Goal: Task Accomplishment & Management: Use online tool/utility

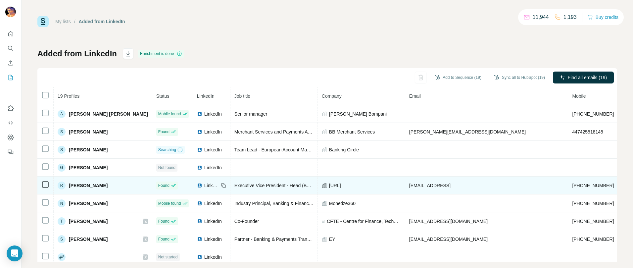
scroll to position [186, 0]
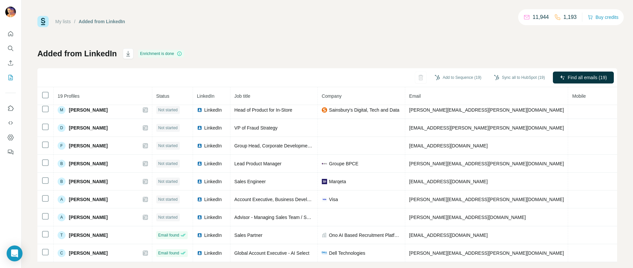
click at [170, 96] on span "Status" at bounding box center [162, 95] width 13 height 5
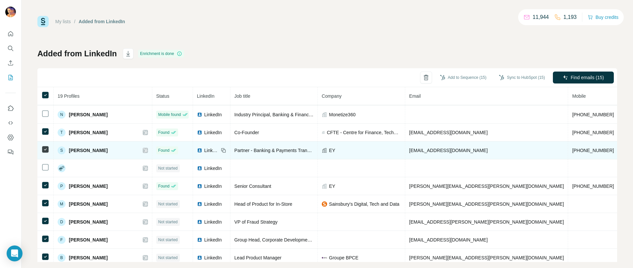
scroll to position [93, 0]
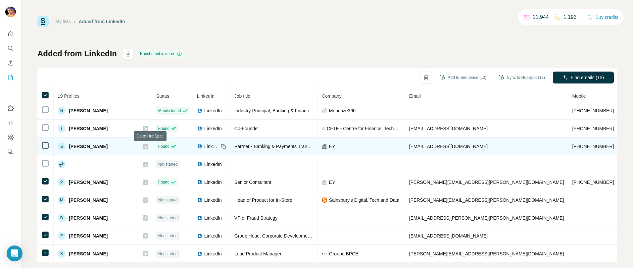
drag, startPoint x: 151, startPoint y: 147, endPoint x: 118, endPoint y: 148, distance: 33.8
click at [118, 148] on div "S [PERSON_NAME]" at bounding box center [103, 146] width 90 height 8
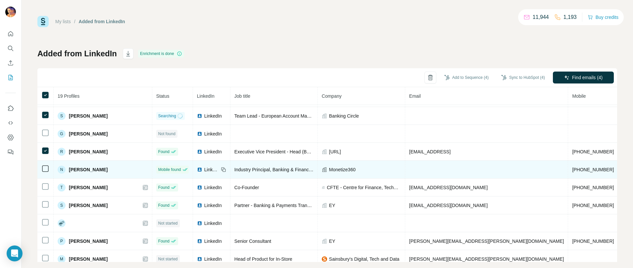
scroll to position [29, 0]
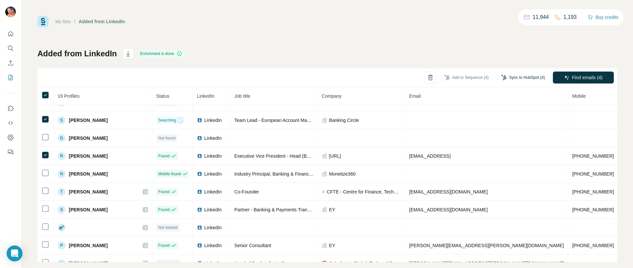
click at [510, 78] on button "Sync to HubSpot (4)" at bounding box center [523, 78] width 53 height 10
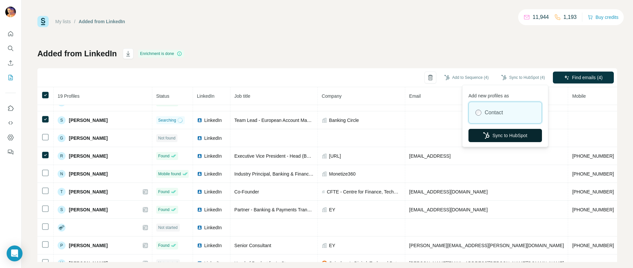
click at [503, 134] on button "Sync to HubSpot" at bounding box center [506, 135] width 74 height 13
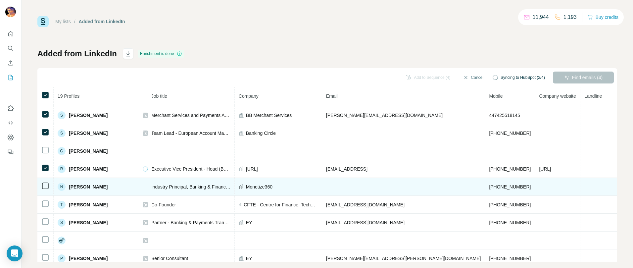
scroll to position [0, 83]
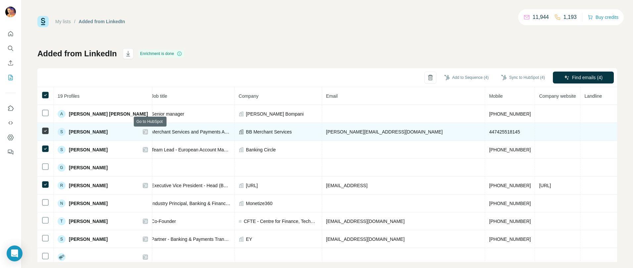
click at [147, 132] on icon at bounding box center [145, 131] width 4 height 5
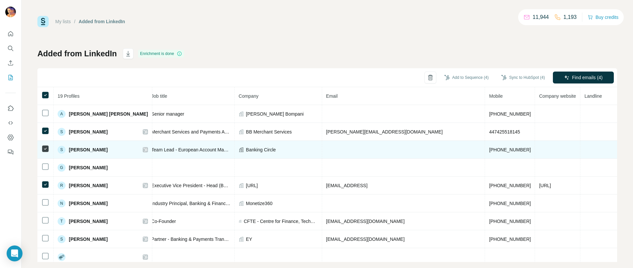
click at [148, 149] on div at bounding box center [145, 149] width 5 height 5
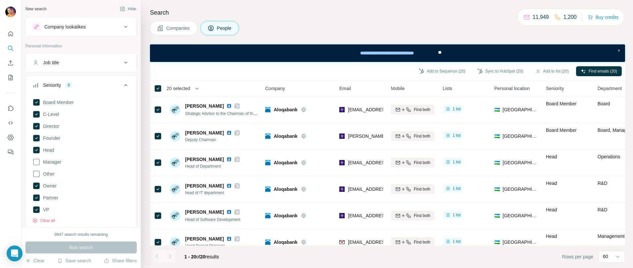
scroll to position [315, 0]
